Goal: Task Accomplishment & Management: Manage account settings

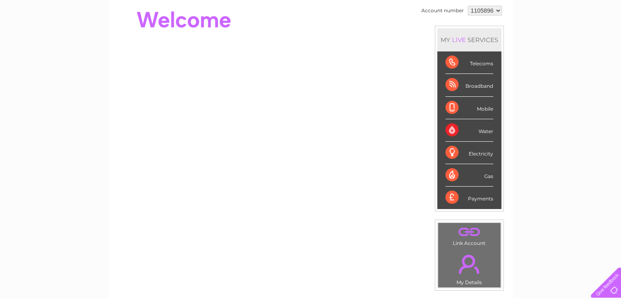
scroll to position [122, 0]
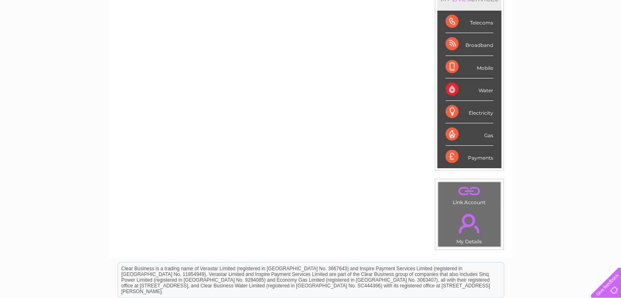
click at [467, 212] on link "." at bounding box center [469, 223] width 58 height 29
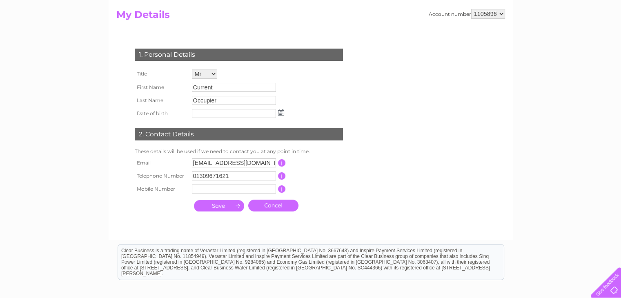
scroll to position [82, 0]
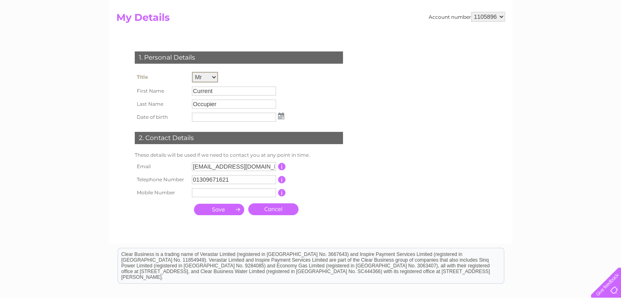
click at [214, 76] on select "Mr Mrs Ms Miss Dr Rev Prof Other" at bounding box center [205, 77] width 26 height 11
click at [192, 72] on select "Mr Mrs Ms Miss Dr Rev Prof Other" at bounding box center [205, 77] width 26 height 11
click at [215, 90] on input "Current" at bounding box center [234, 91] width 84 height 9
click at [219, 91] on input "Current" at bounding box center [234, 91] width 85 height 10
drag, startPoint x: 217, startPoint y: 90, endPoint x: 180, endPoint y: 87, distance: 37.7
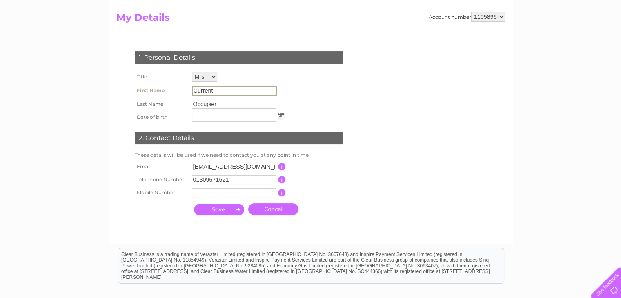
click at [180, 87] on tr "First Name Current" at bounding box center [210, 91] width 154 height 14
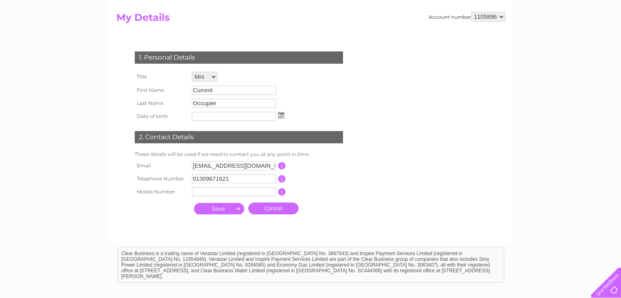
click at [325, 102] on div "1. Personal Details Title Mr Mrs Ms Miss Dr Rev Prof Other First Name Current L…" at bounding box center [240, 130] width 248 height 175
click at [215, 75] on select "Mr Mrs Ms Miss Dr Rev Prof Other" at bounding box center [204, 77] width 25 height 10
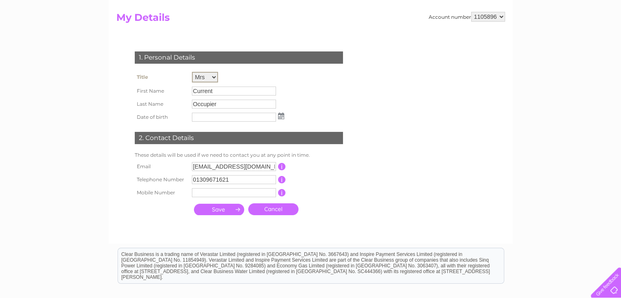
click at [192, 72] on select "Mr Mrs Ms Miss Dr Rev Prof Other" at bounding box center [205, 77] width 26 height 11
click at [212, 76] on select "Mr Mrs Ms Miss Dr Rev Prof Other" at bounding box center [205, 77] width 26 height 11
select select "Mr"
click at [192, 72] on select "Mr Mrs Ms Miss Dr Rev Prof Other" at bounding box center [205, 77] width 26 height 11
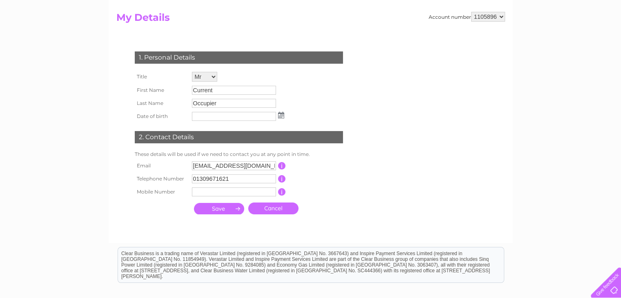
click at [237, 208] on input "submit" at bounding box center [219, 208] width 50 height 11
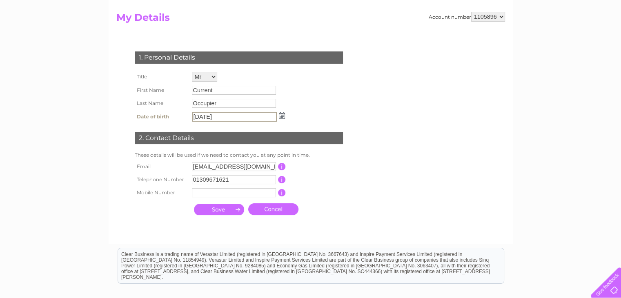
click at [235, 208] on input "submit" at bounding box center [219, 209] width 50 height 11
click at [239, 210] on input "submit" at bounding box center [219, 209] width 50 height 11
click at [210, 116] on input "22/12/75" at bounding box center [234, 117] width 85 height 10
type input "22/12/1975"
click at [230, 207] on input "submit" at bounding box center [219, 209] width 50 height 11
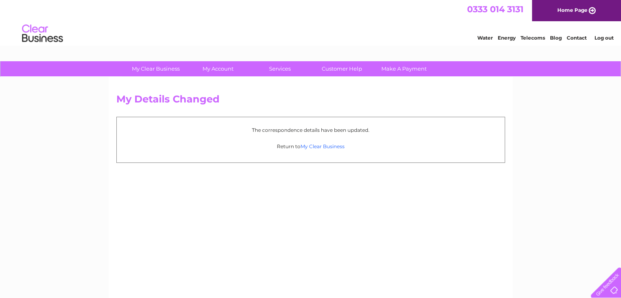
click at [328, 147] on link "My Clear Business" at bounding box center [322, 146] width 44 height 6
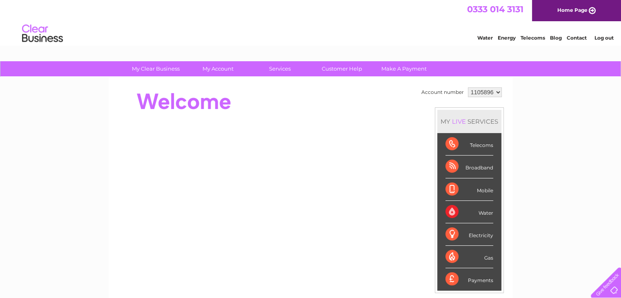
click at [495, 93] on select "1105896" at bounding box center [485, 92] width 34 height 10
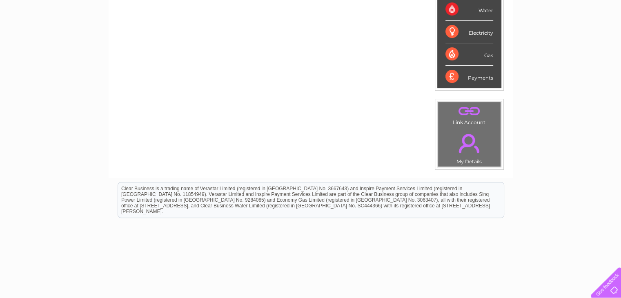
scroll to position [204, 0]
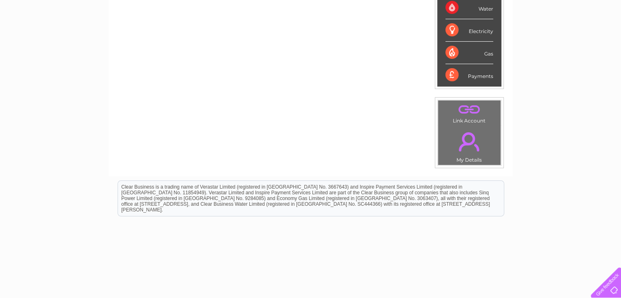
click at [468, 109] on link "." at bounding box center [469, 109] width 58 height 14
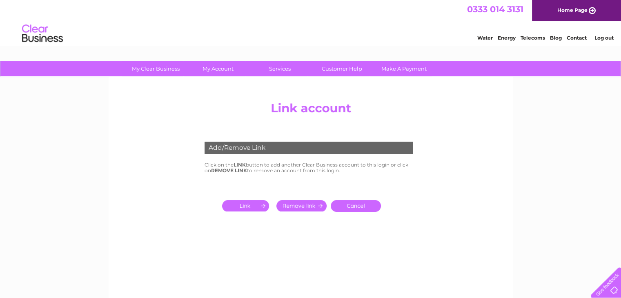
click at [264, 206] on input "submit" at bounding box center [247, 205] width 50 height 11
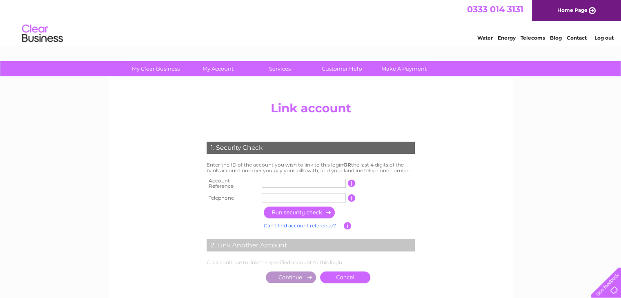
click at [276, 182] on input "text" at bounding box center [304, 183] width 84 height 9
type input "951052"
click at [281, 195] on input "text" at bounding box center [304, 198] width 84 height 9
click at [349, 272] on link "Cancel" at bounding box center [345, 278] width 50 height 12
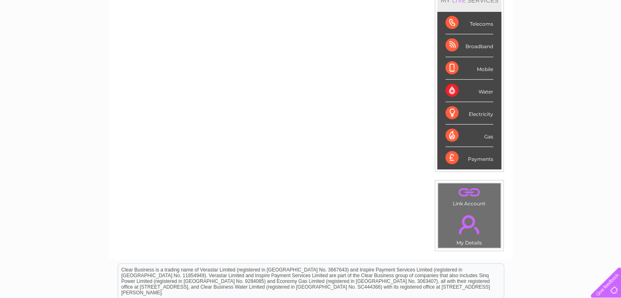
scroll to position [163, 0]
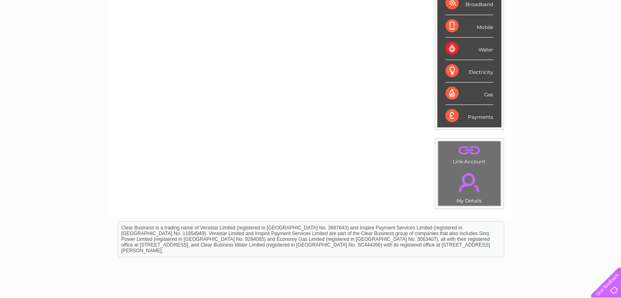
click at [471, 151] on link "." at bounding box center [469, 150] width 58 height 14
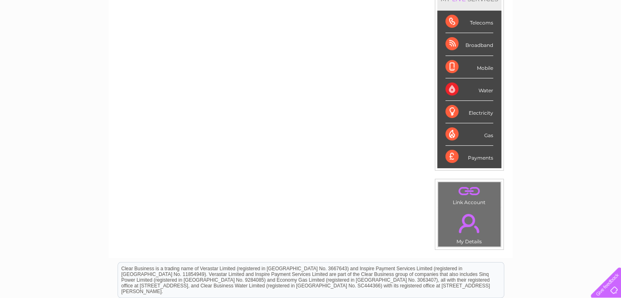
scroll to position [163, 0]
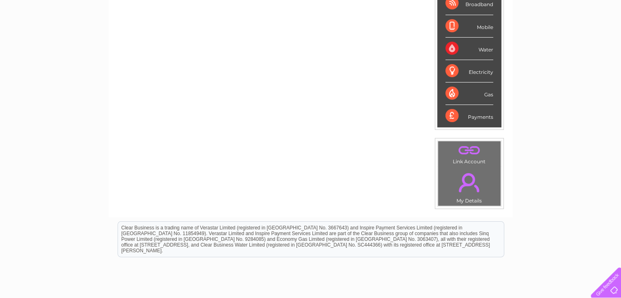
click at [467, 166] on td ". My Details" at bounding box center [469, 186] width 63 height 40
click at [467, 178] on link "." at bounding box center [469, 182] width 58 height 29
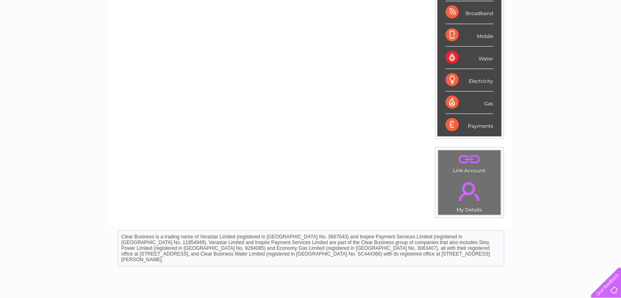
click at [471, 158] on link "." at bounding box center [469, 159] width 58 height 14
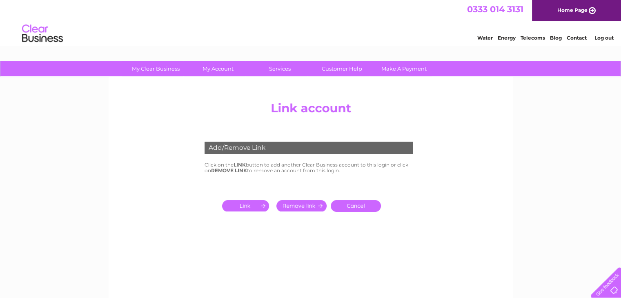
click at [247, 205] on input "submit" at bounding box center [247, 205] width 50 height 11
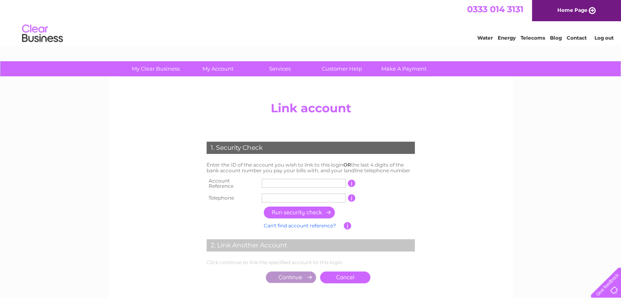
click at [291, 180] on input "text" at bounding box center [304, 183] width 84 height 9
type input "951052"
click at [290, 196] on input "text" at bounding box center [304, 198] width 84 height 9
click at [330, 207] on input "button" at bounding box center [300, 213] width 72 height 12
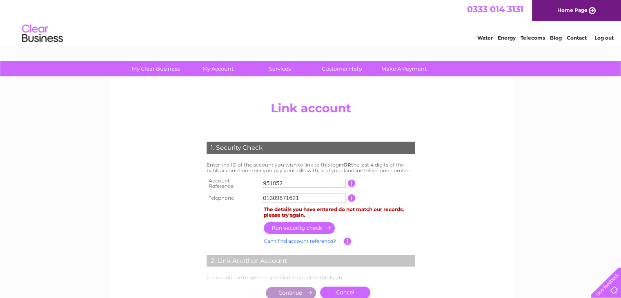
drag, startPoint x: 300, startPoint y: 193, endPoint x: 256, endPoint y: 195, distance: 43.7
click at [256, 195] on tr "Telephone 01309671621 1 of the landline telephone numbers you have given us" at bounding box center [311, 197] width 212 height 13
type input "08008450800"
click at [296, 223] on input "button" at bounding box center [300, 228] width 72 height 12
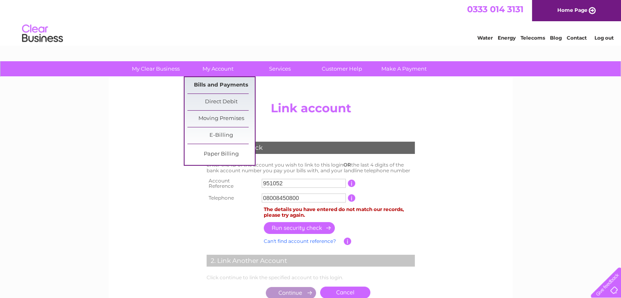
click at [218, 82] on link "Bills and Payments" at bounding box center [220, 85] width 67 height 16
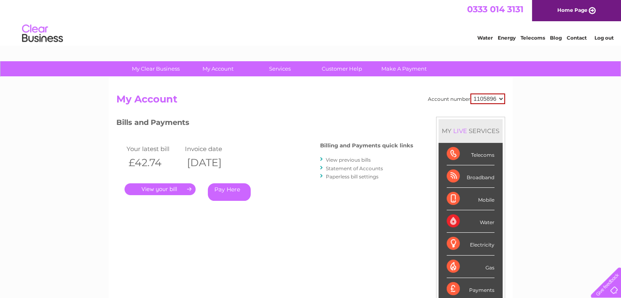
click at [502, 98] on select "1105896" at bounding box center [487, 98] width 35 height 11
